Goal: Find specific page/section: Find specific page/section

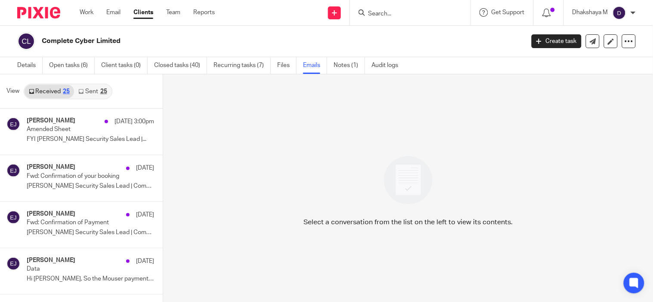
scroll to position [1, 0]
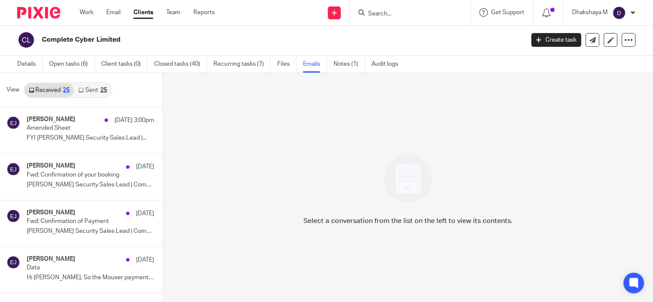
click at [391, 17] on input "Search" at bounding box center [405, 14] width 77 height 8
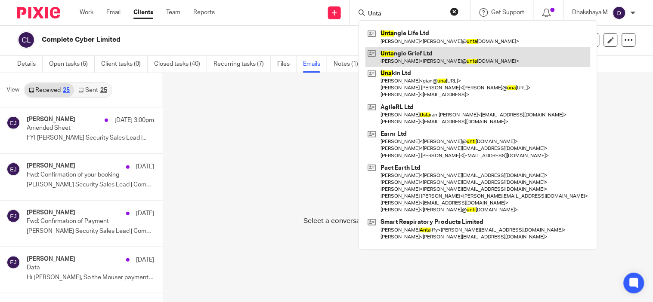
type input "Unta"
click at [410, 54] on link at bounding box center [477, 57] width 225 height 20
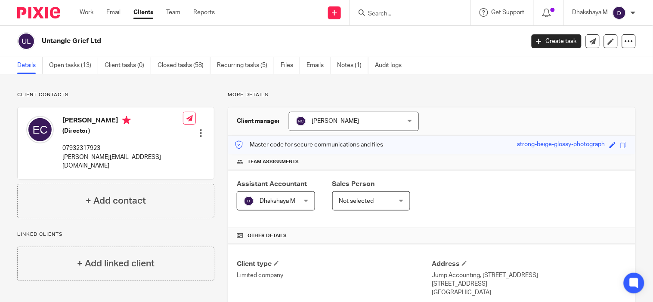
click at [391, 12] on input "Search" at bounding box center [405, 14] width 77 height 8
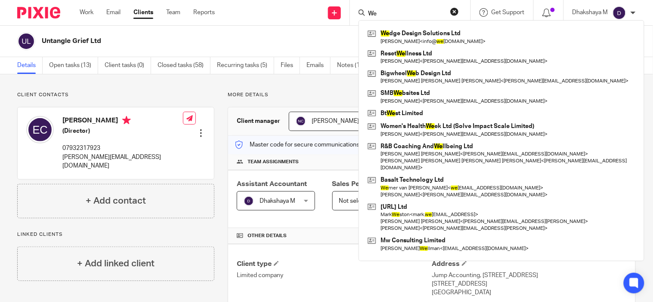
type input "We"
